Goal: Information Seeking & Learning: Compare options

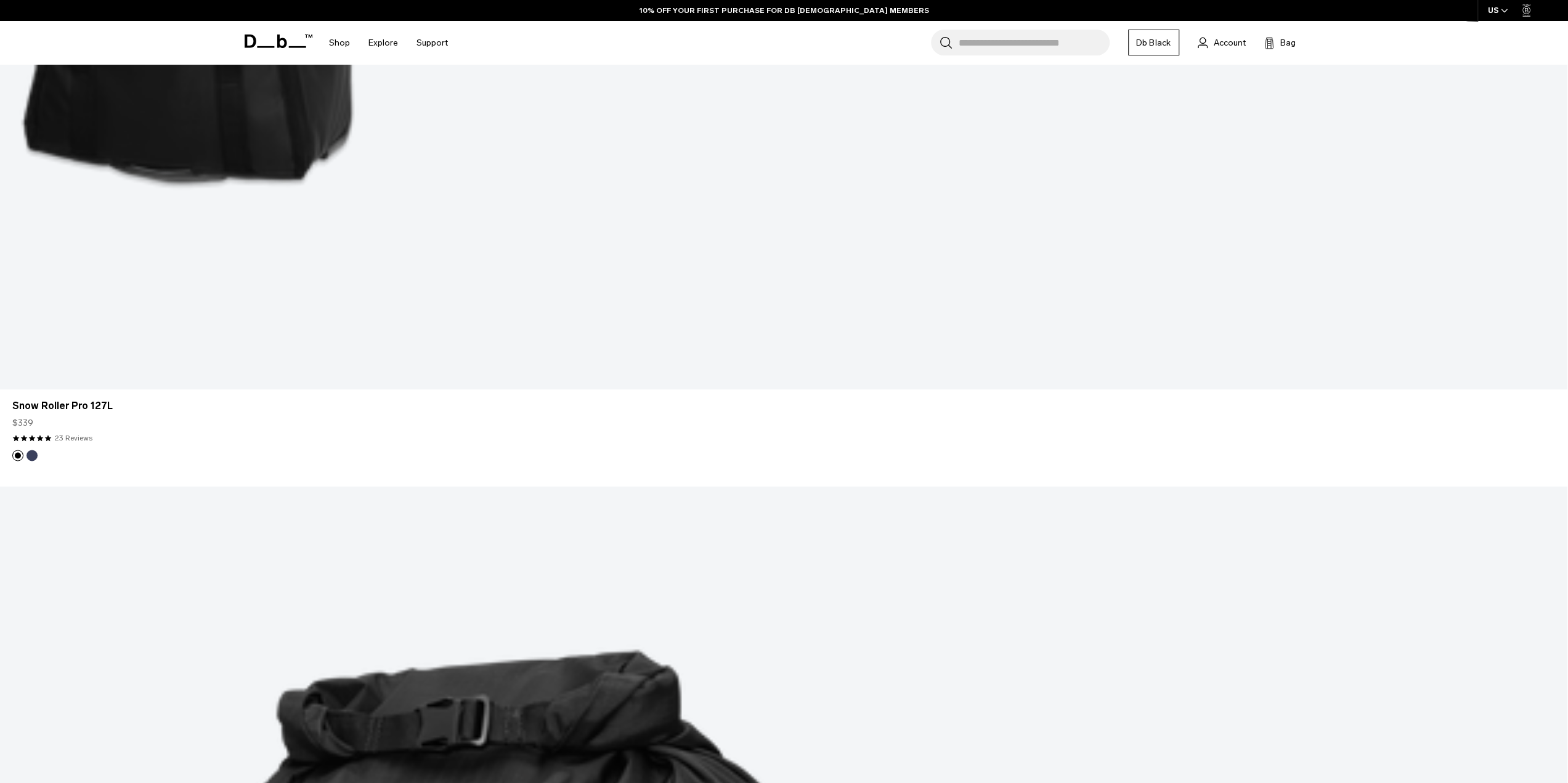
scroll to position [1791, 0]
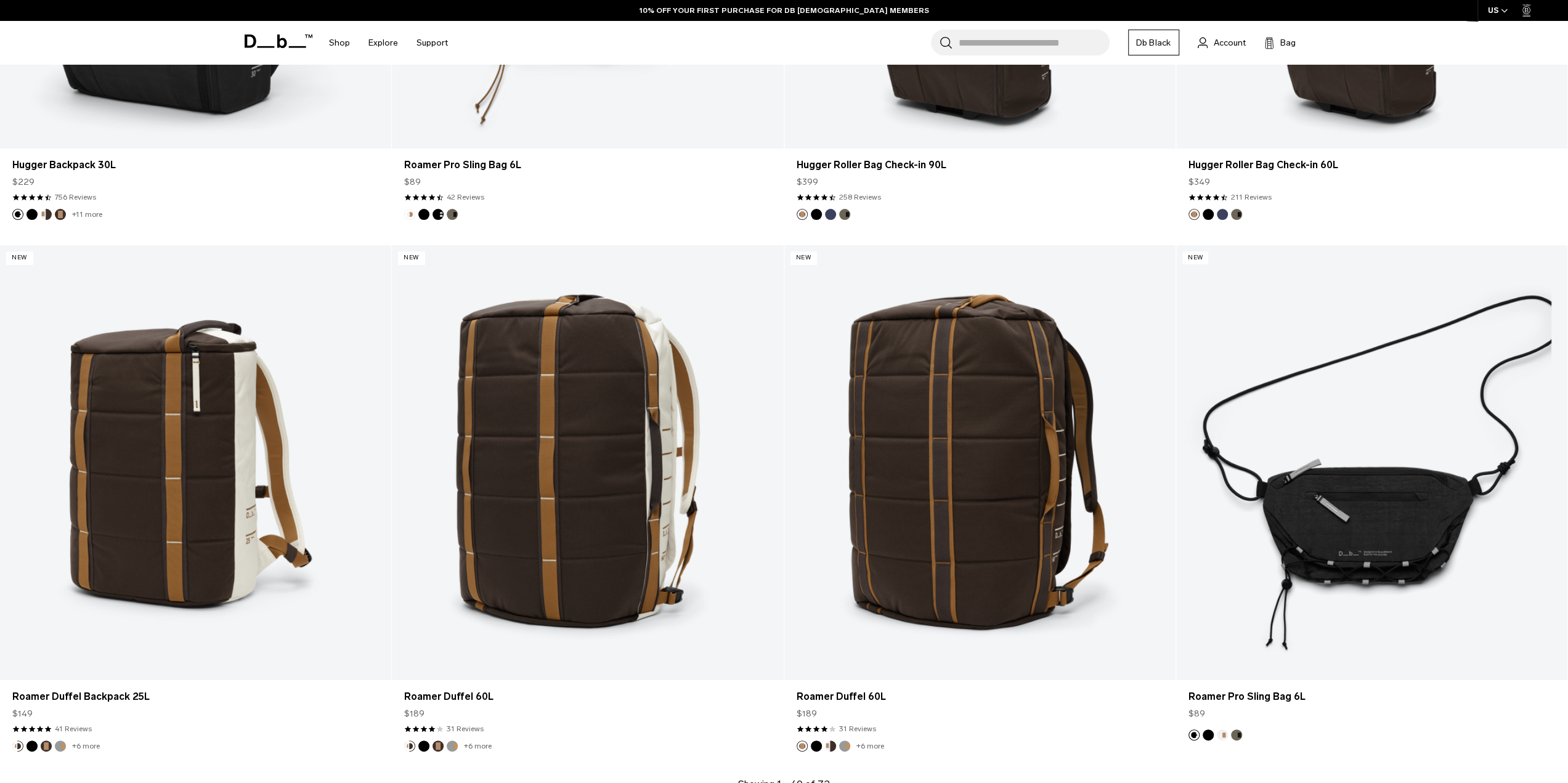
scroll to position [4957, 0]
